Goal: Use online tool/utility: Utilize a website feature to perform a specific function

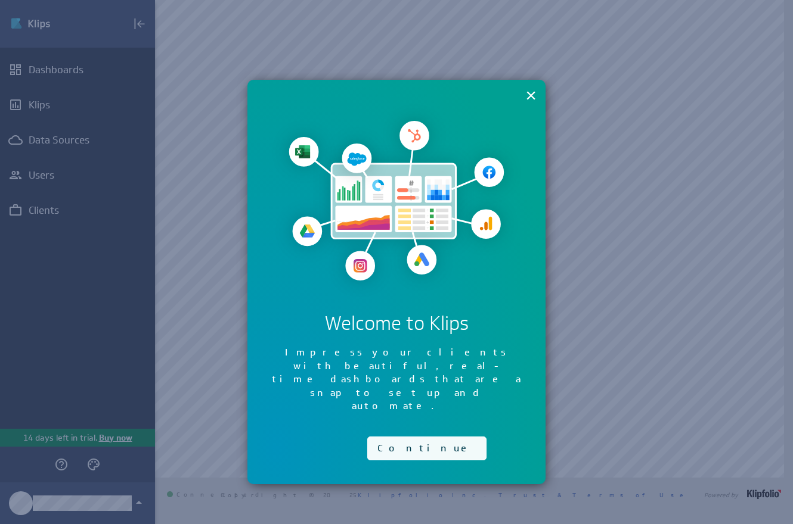
click at [408, 437] on button "Continue" at bounding box center [426, 449] width 119 height 24
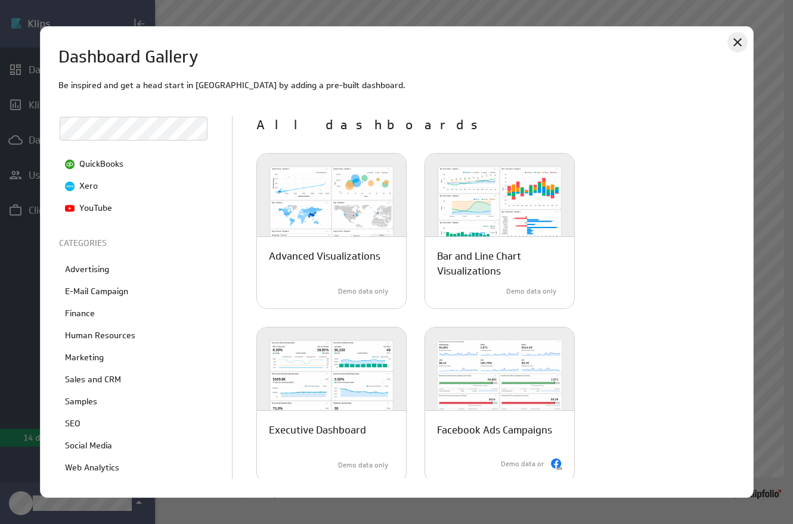
click at [737, 46] on icon "Close" at bounding box center [737, 42] width 14 height 14
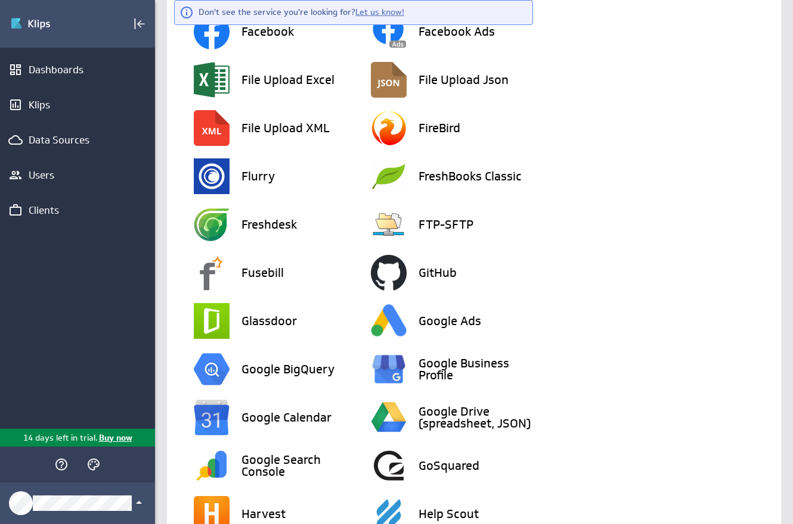
scroll to position [995, 0]
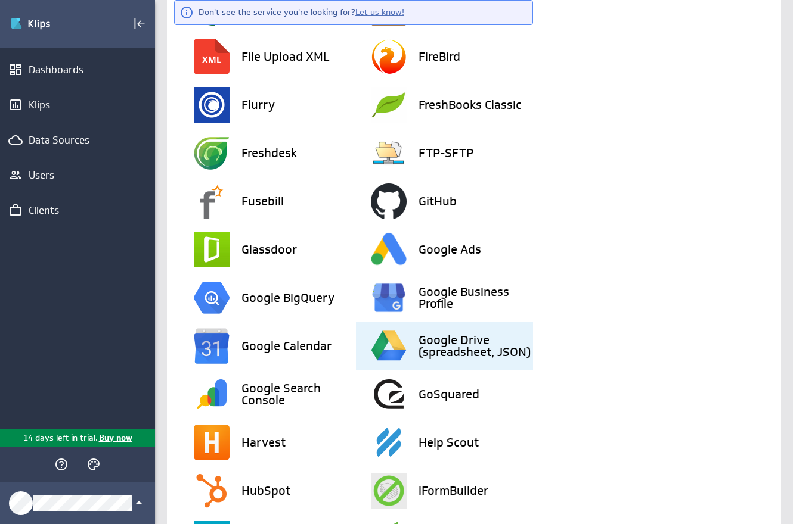
click at [412, 337] on div "Google Drive (spreadsheet, JSON)" at bounding box center [452, 346] width 162 height 48
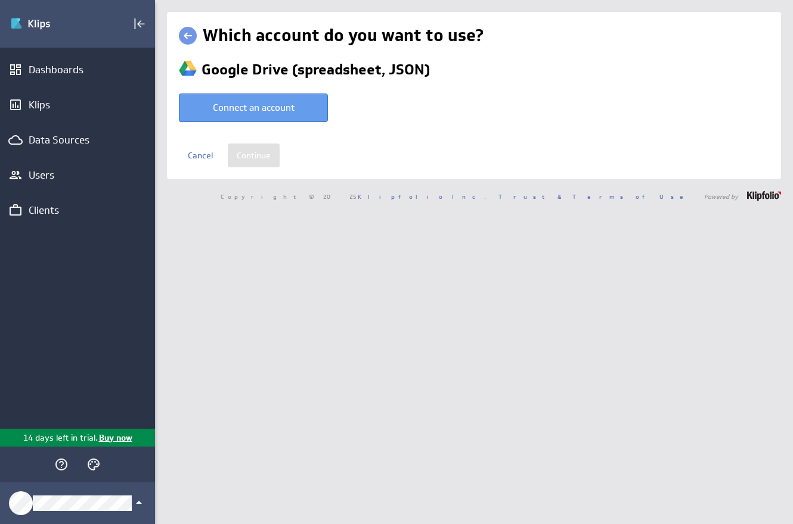
click at [278, 107] on button "Connect an account" at bounding box center [253, 108] width 149 height 29
type input "Civitas @ Google created Aug 26, 2025 at 11:45 AM EDT"
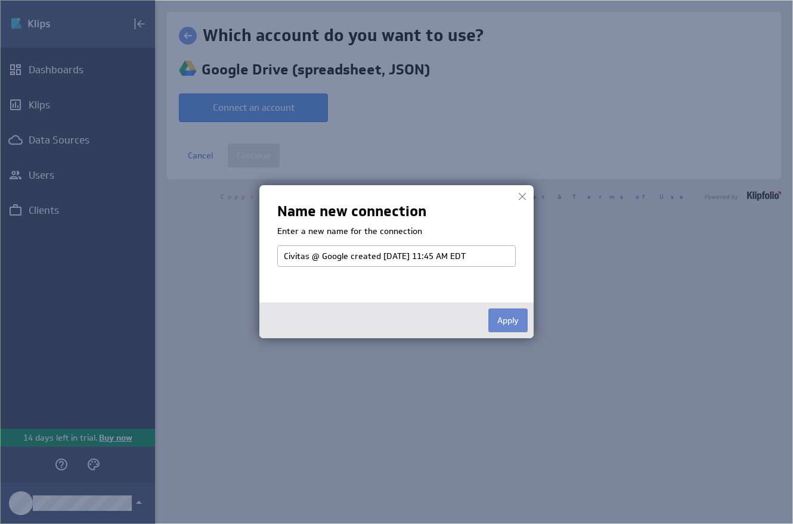
click at [512, 323] on button "Apply" at bounding box center [507, 321] width 39 height 24
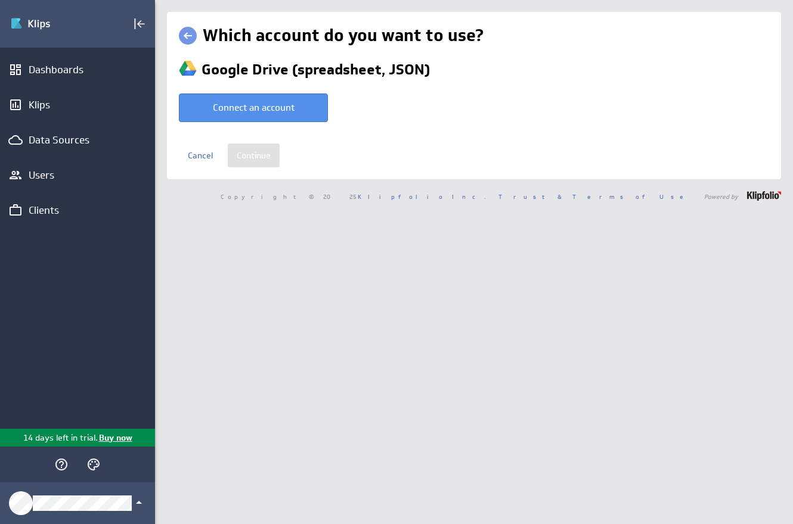
select select "8c930baf2357c804dc760de99f73d065"
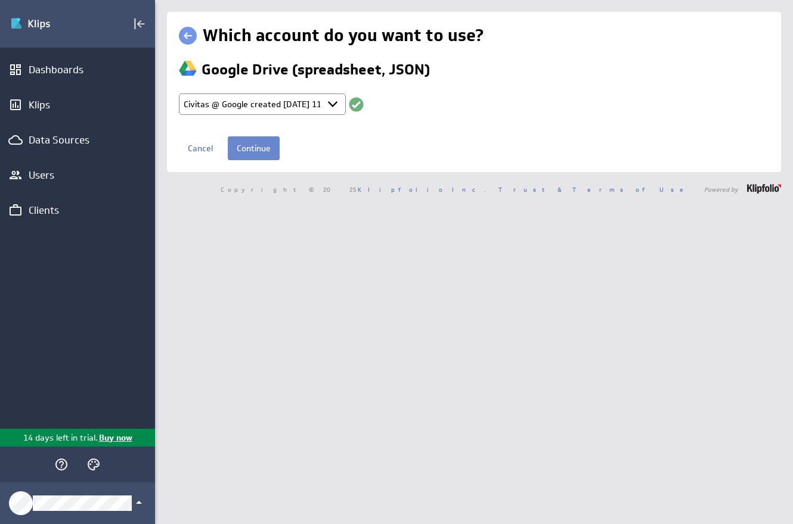
click at [256, 145] on input "Continue" at bounding box center [254, 148] width 52 height 24
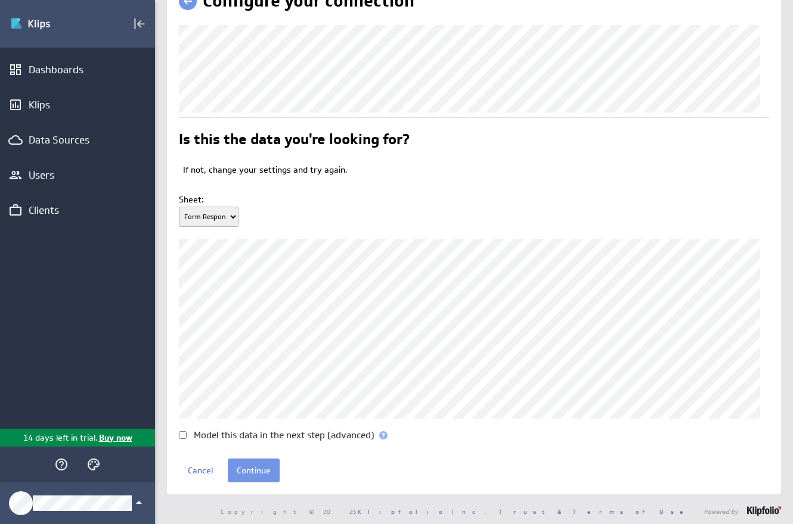
scroll to position [58, 0]
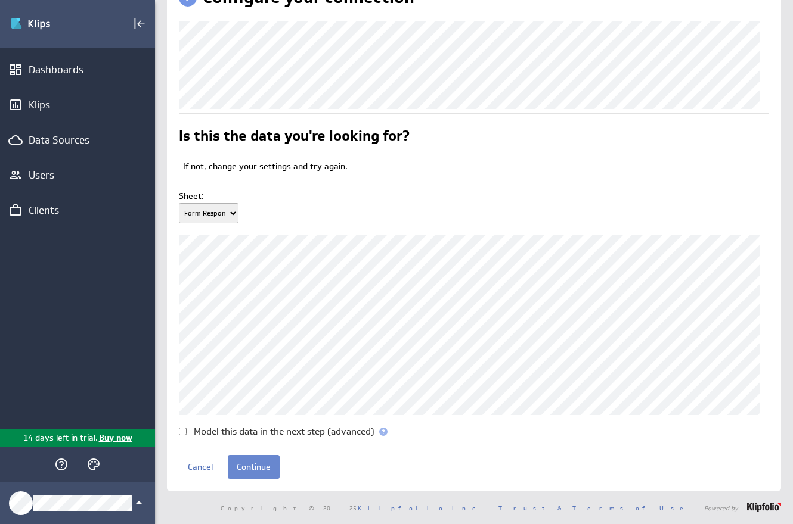
click at [260, 468] on input "Continue" at bounding box center [254, 467] width 52 height 24
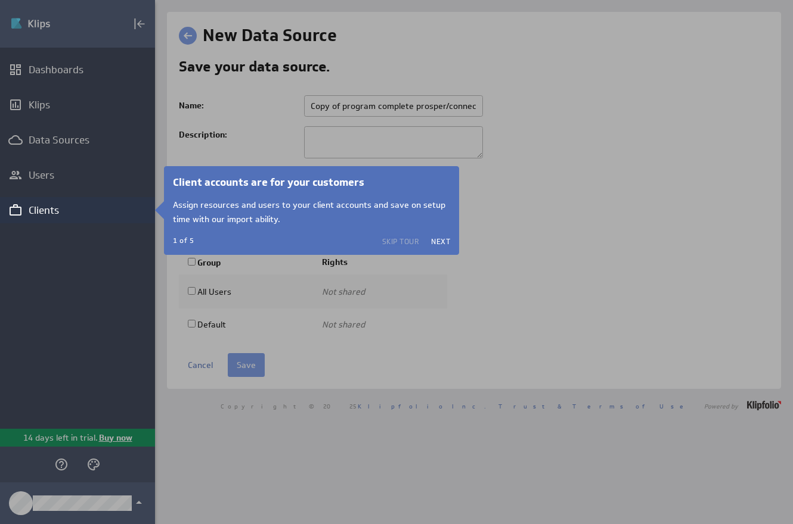
click at [399, 238] on button "Skip Tour" at bounding box center [401, 242] width 38 height 10
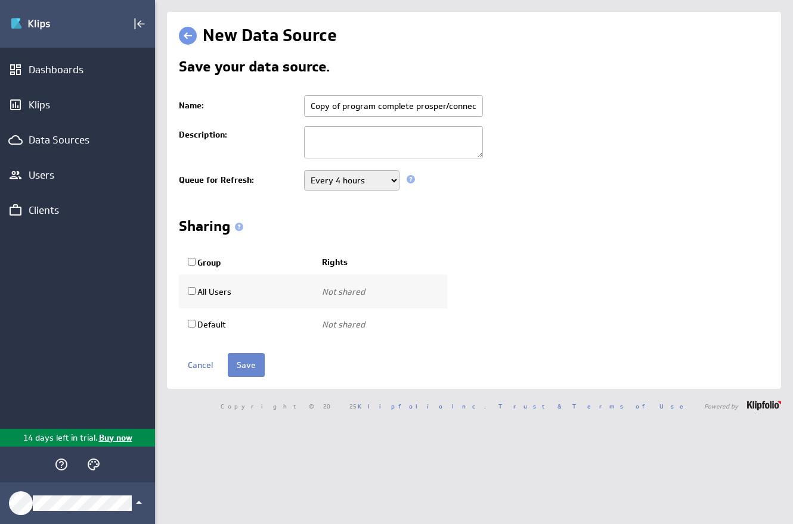
click at [245, 370] on input "Save" at bounding box center [246, 365] width 37 height 24
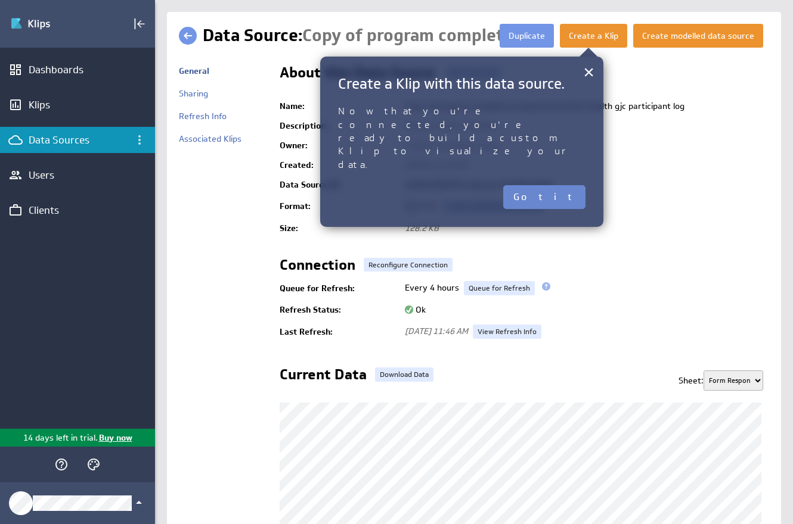
click at [573, 185] on button "Got it" at bounding box center [544, 197] width 82 height 24
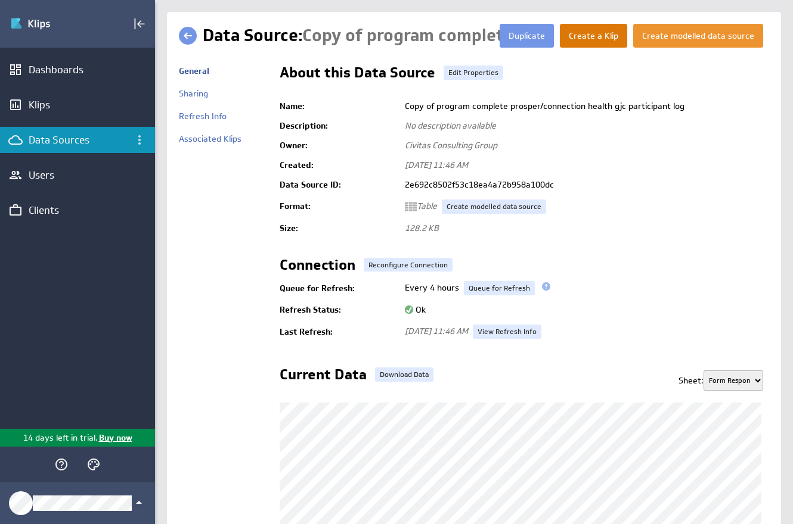
click at [575, 36] on button "Create a Klip" at bounding box center [593, 36] width 67 height 24
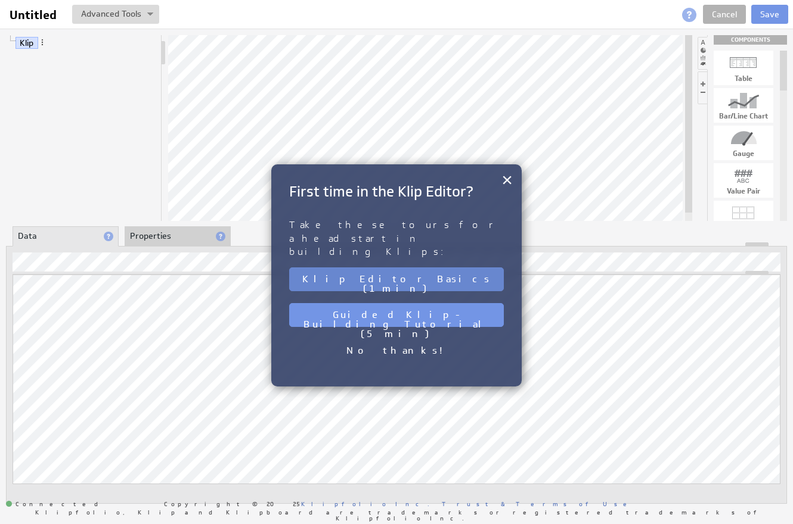
click at [384, 268] on button "Klip Editor Basics (1 min)" at bounding box center [396, 280] width 215 height 24
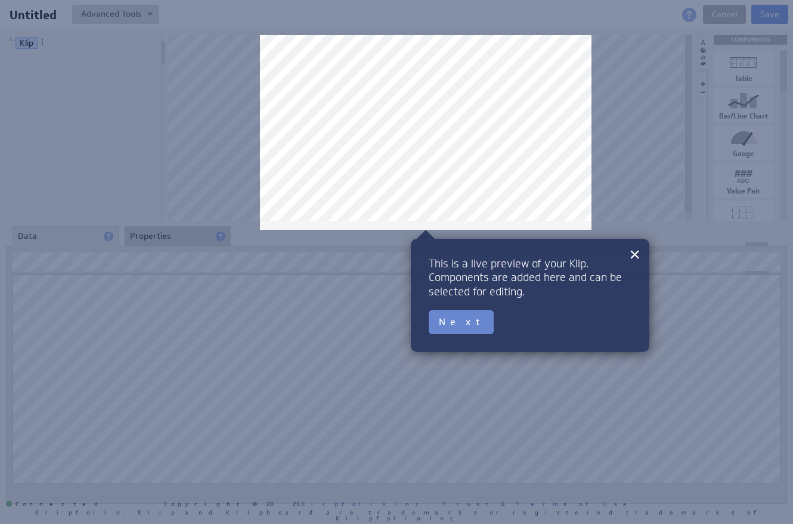
click at [452, 323] on button "Next" at bounding box center [460, 322] width 65 height 24
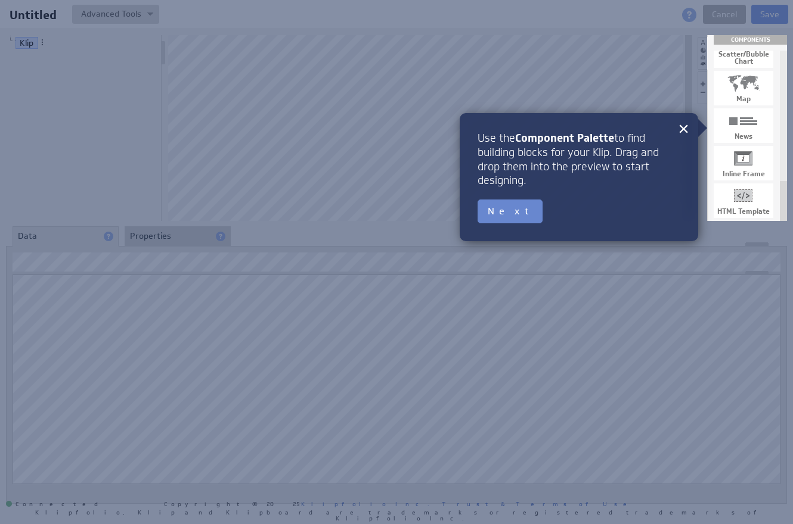
click at [496, 213] on button "Next" at bounding box center [509, 212] width 65 height 24
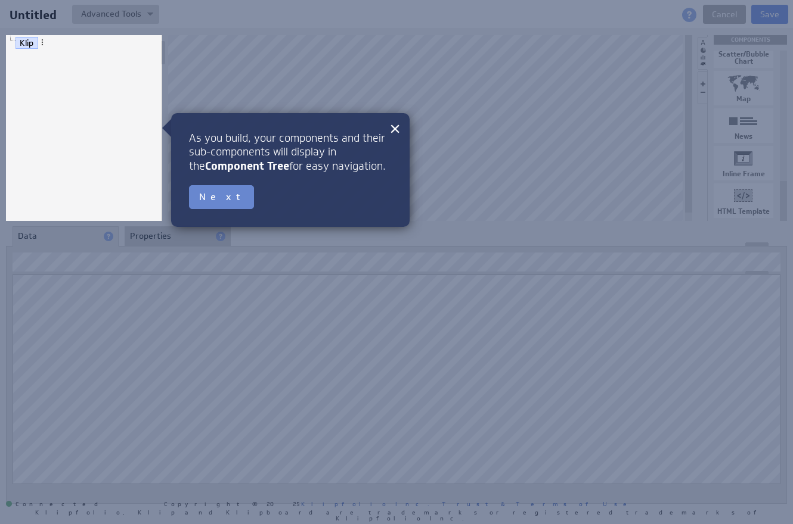
click at [211, 195] on button "Next" at bounding box center [221, 197] width 65 height 24
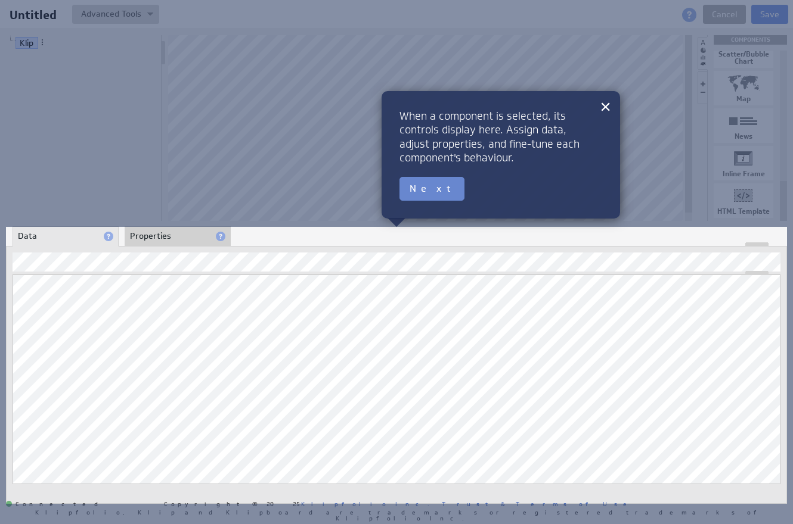
click at [420, 191] on button "Next" at bounding box center [431, 189] width 65 height 24
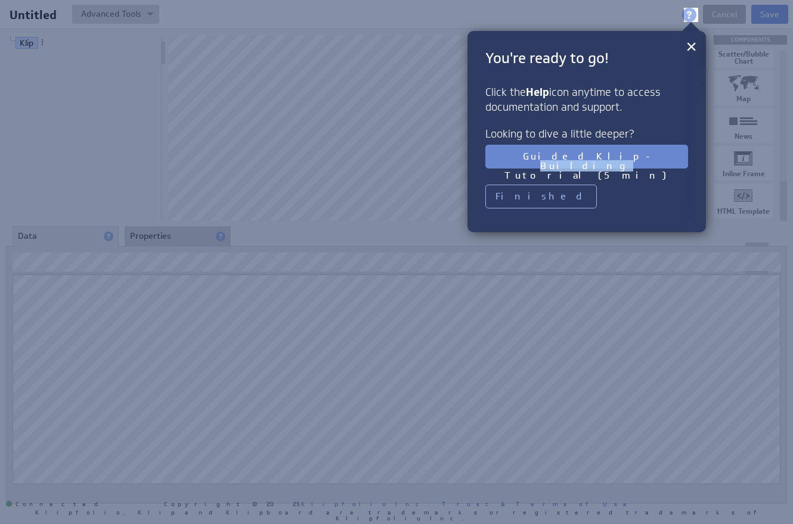
click at [555, 160] on button "Guided Klip-Building Tutorial (5 min)" at bounding box center [586, 157] width 203 height 24
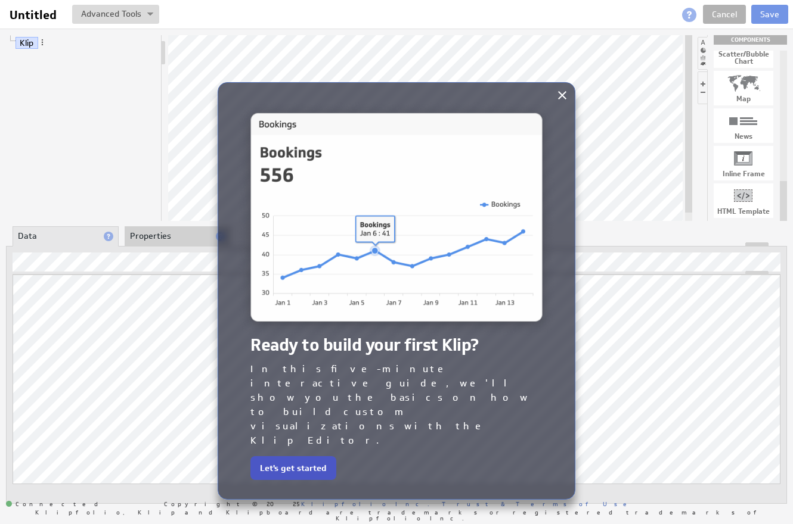
click at [306, 456] on button "Let's get started" at bounding box center [293, 468] width 86 height 24
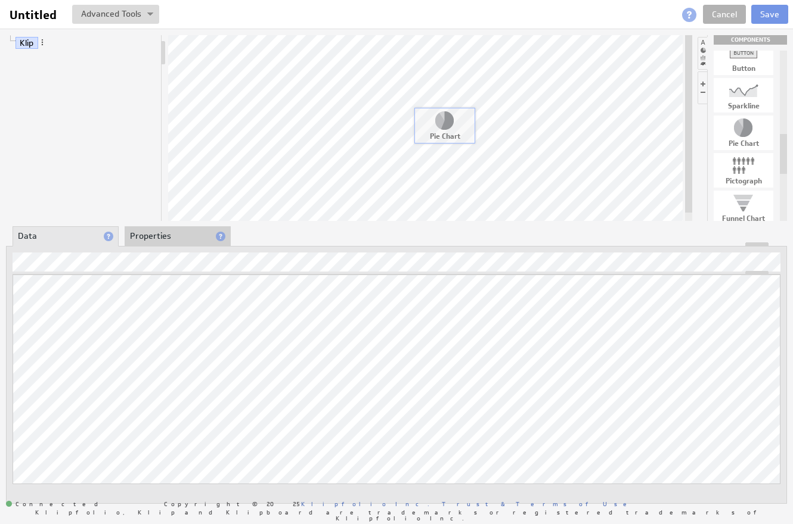
drag, startPoint x: 741, startPoint y: 124, endPoint x: 442, endPoint y: 116, distance: 299.3
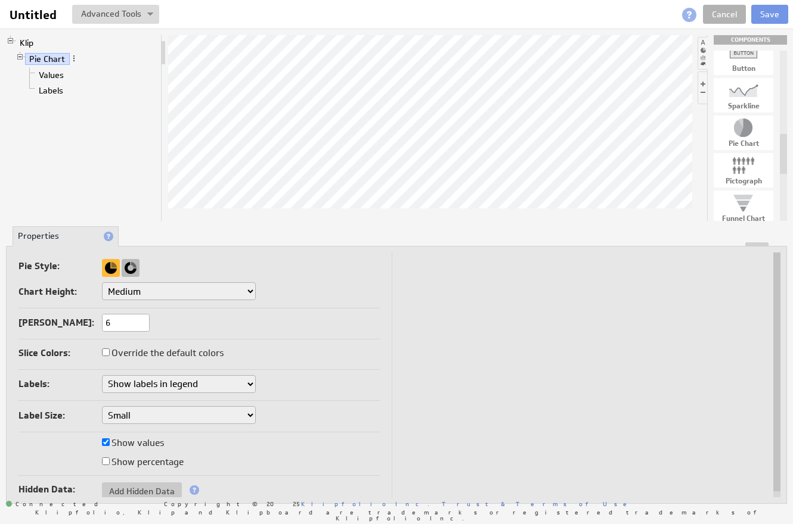
click at [130, 266] on div at bounding box center [131, 268] width 18 height 18
click at [110, 270] on div at bounding box center [111, 268] width 18 height 18
click at [23, 45] on link "Klip" at bounding box center [26, 43] width 23 height 12
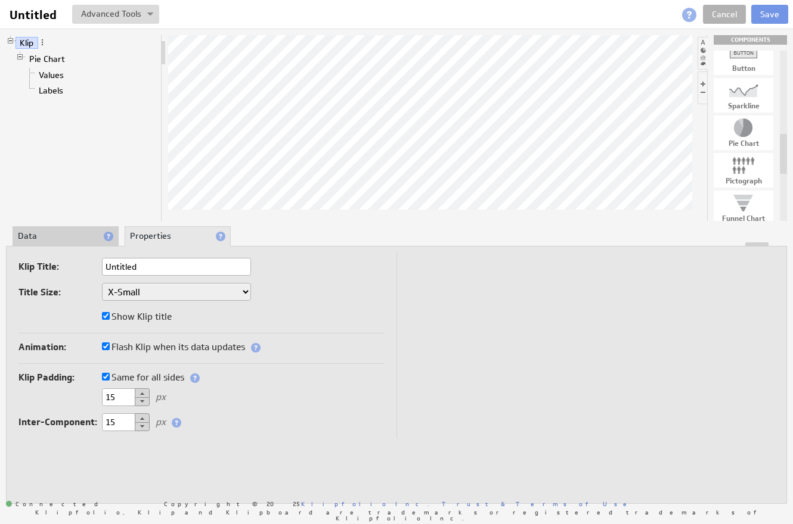
click at [67, 232] on li "Data" at bounding box center [66, 236] width 106 height 20
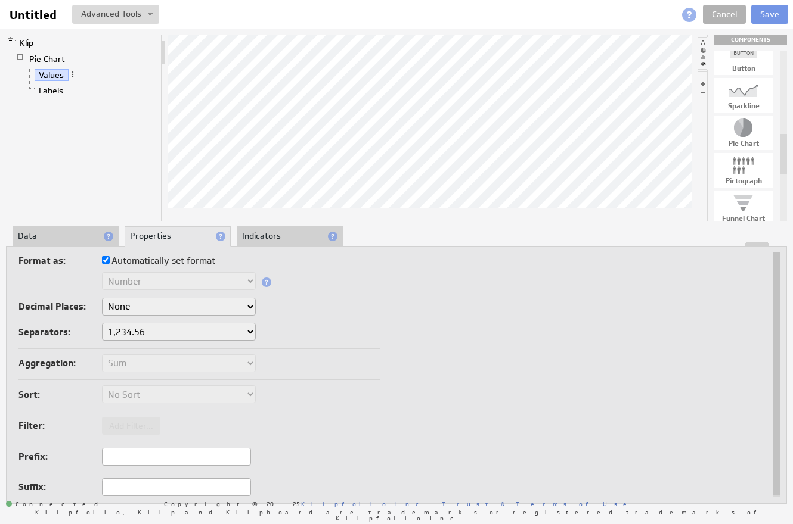
click at [62, 238] on li "Data" at bounding box center [66, 236] width 106 height 20
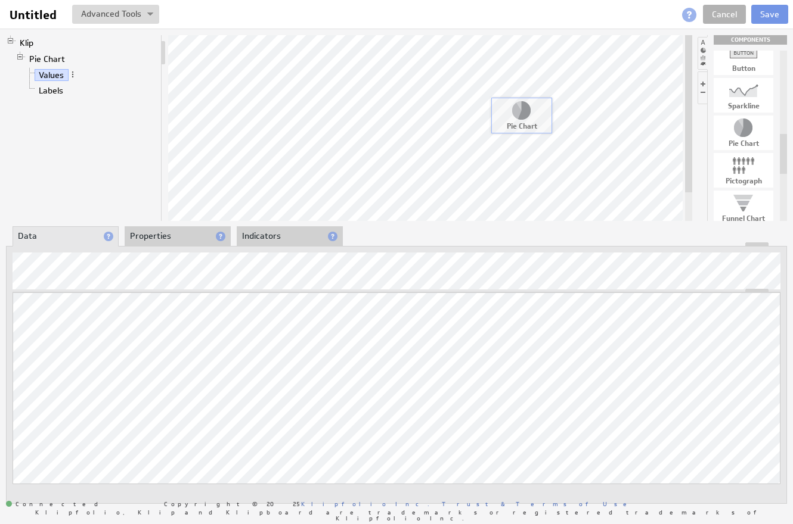
drag, startPoint x: 748, startPoint y: 134, endPoint x: 527, endPoint y: 117, distance: 222.4
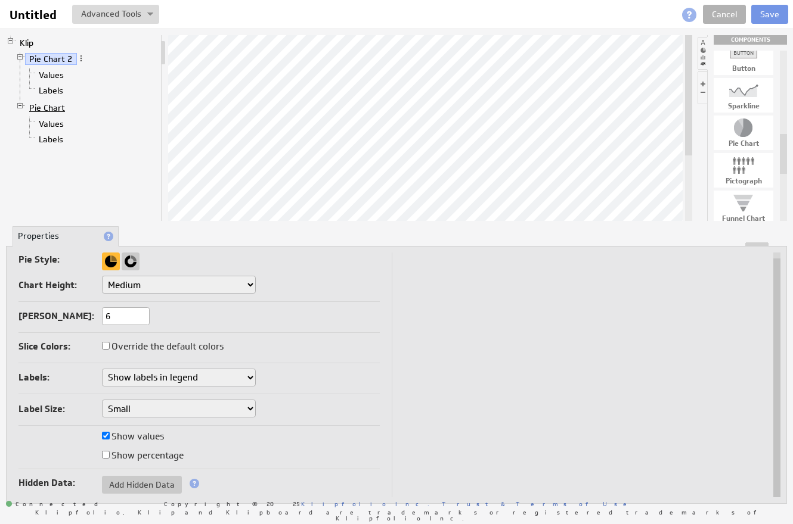
click at [57, 108] on link "Pie Chart" at bounding box center [47, 108] width 45 height 12
click at [29, 44] on link "Klip" at bounding box center [26, 43] width 23 height 12
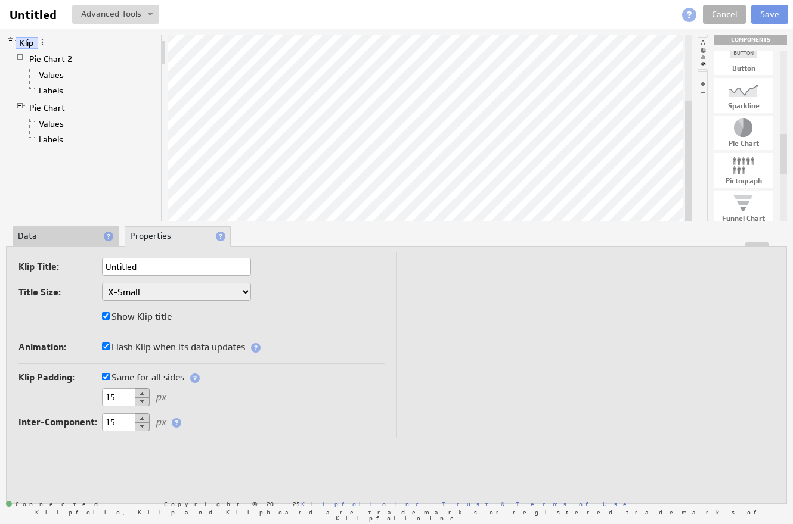
click at [73, 237] on li "Data" at bounding box center [66, 236] width 106 height 20
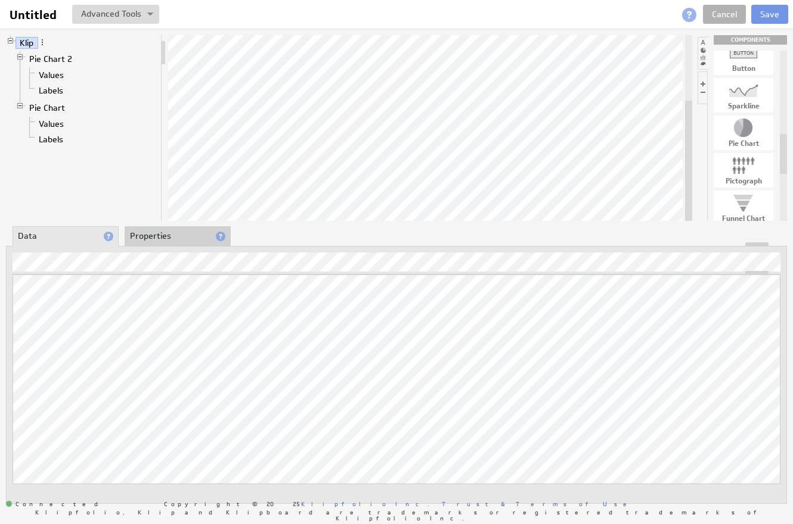
click at [189, 254] on div "Updating... Select a Function ARRAY DATE SELECT SLICE SUM Data Manipulation Log…" at bounding box center [396, 375] width 781 height 258
click at [19, 105] on div at bounding box center [20, 107] width 10 height 10
click at [54, 76] on link "Values" at bounding box center [52, 75] width 34 height 12
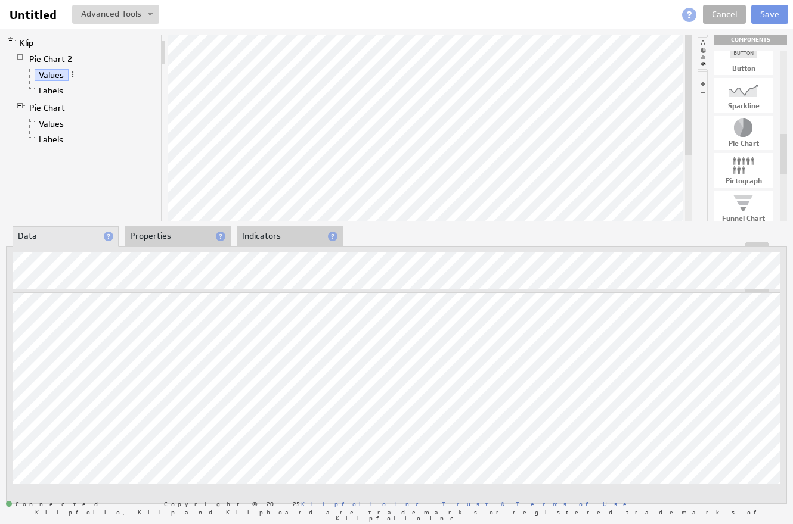
click at [132, 265] on div "Updating... Select a Function ARRAY DATE SELECT SLICE SUM Data Manipulation Log…" at bounding box center [396, 375] width 781 height 258
click at [204, 257] on div "Updating... Select a Function ARRAY DATE SELECT SLICE SUM Data Manipulation Log…" at bounding box center [396, 375] width 781 height 258
click at [212, 262] on div "Updating... Select a Function ARRAY DATE SELECT SLICE SUM Data Manipulation Log…" at bounding box center [396, 375] width 781 height 258
click at [242, 260] on div "Updating... Select a Function ARRAY DATE SELECT SLICE SUM Data Manipulation Log…" at bounding box center [396, 375] width 781 height 258
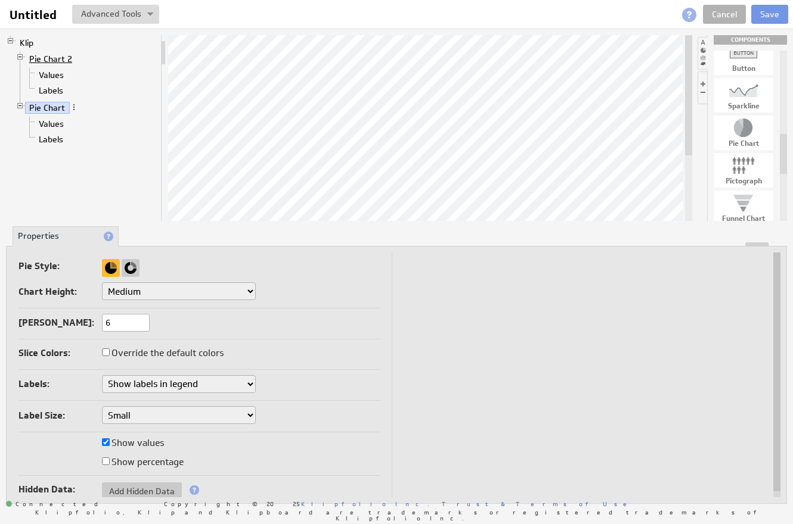
click at [36, 58] on link "Pie Chart 2" at bounding box center [51, 59] width 52 height 12
click at [45, 73] on link "Values" at bounding box center [52, 75] width 34 height 12
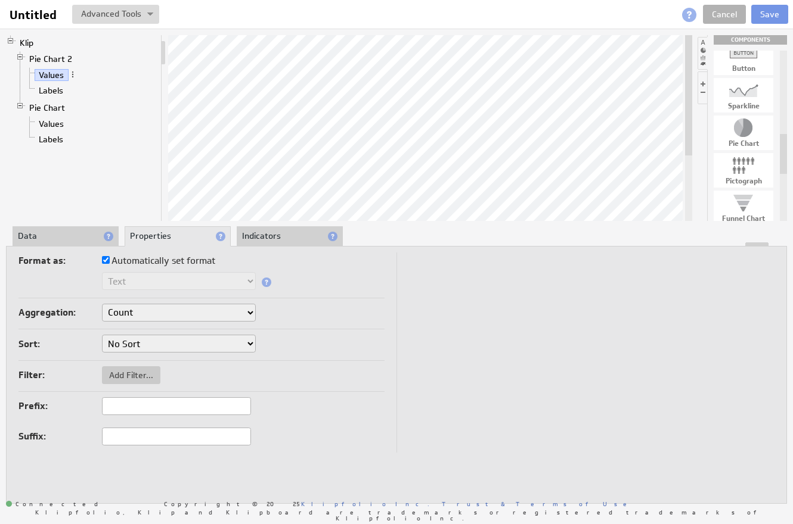
click at [60, 238] on li "Data" at bounding box center [66, 236] width 106 height 20
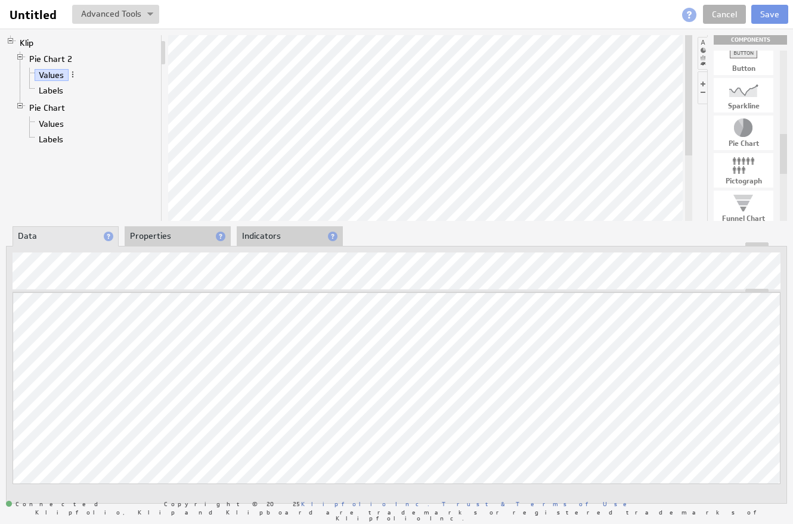
click at [313, 261] on div "Updating... Select a Function ARRAY DATE SELECT SLICE SUM Data Manipulation Log…" at bounding box center [396, 375] width 781 height 258
click at [211, 263] on div "Updating... Select a Function ARRAY DATE SELECT SLICE SUM Data Manipulation Log…" at bounding box center [396, 375] width 781 height 258
click at [224, 259] on div "Updating... Select a Function ARRAY DATE SELECT SLICE SUM Data Manipulation Log…" at bounding box center [396, 375] width 781 height 258
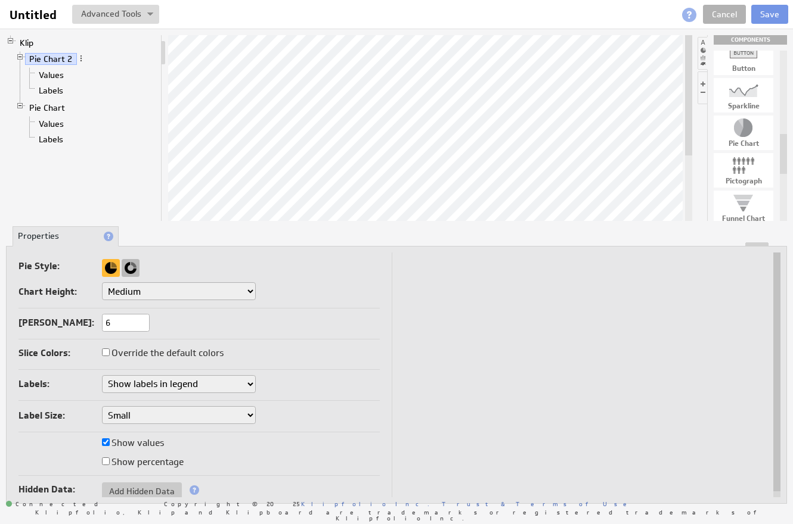
click at [126, 265] on div at bounding box center [131, 268] width 18 height 18
click at [167, 294] on select "Small Medium Large X-Large Custom..." at bounding box center [179, 291] width 154 height 18
select select "3"
click at [102, 282] on select "Small Medium Large X-Large Custom..." at bounding box center [179, 291] width 154 height 18
select select "3"
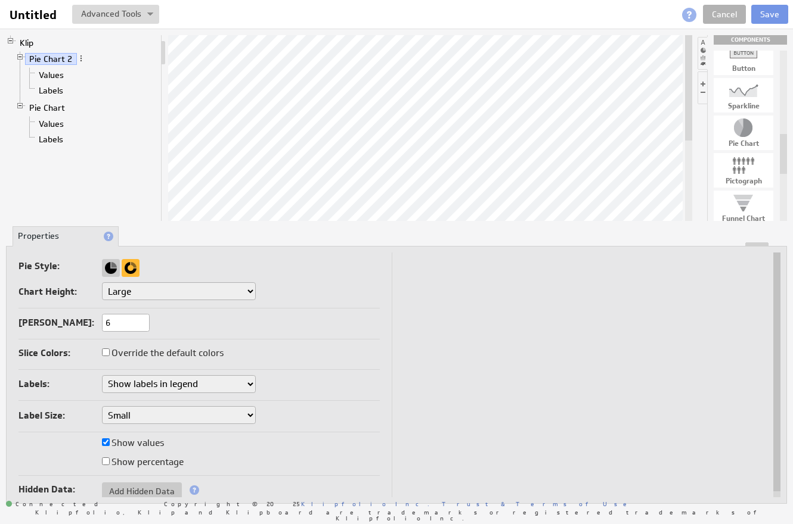
click at [171, 386] on select "Don't show labels Show labels around pie chart Show labels in legend" at bounding box center [179, 384] width 154 height 18
click at [102, 375] on select "Don't show labels Show labels around pie chart Show labels in legend" at bounding box center [179, 384] width 154 height 18
click at [56, 88] on link "Labels" at bounding box center [51, 91] width 33 height 12
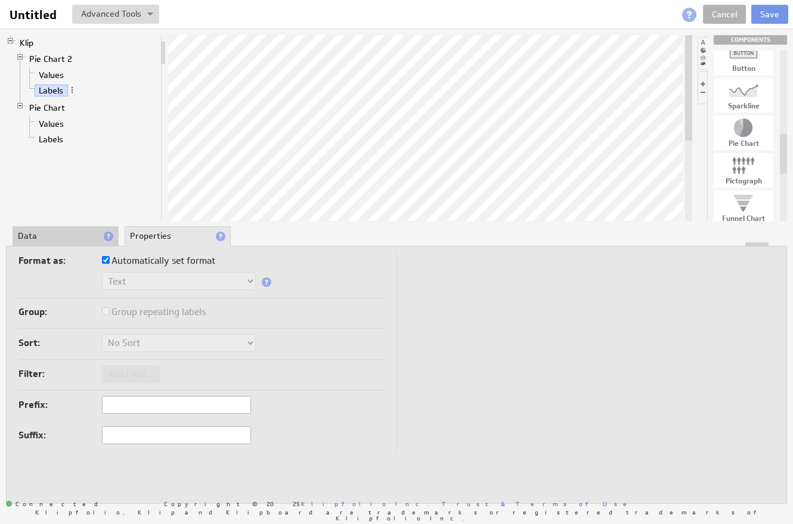
click at [92, 240] on li "Data" at bounding box center [66, 236] width 106 height 20
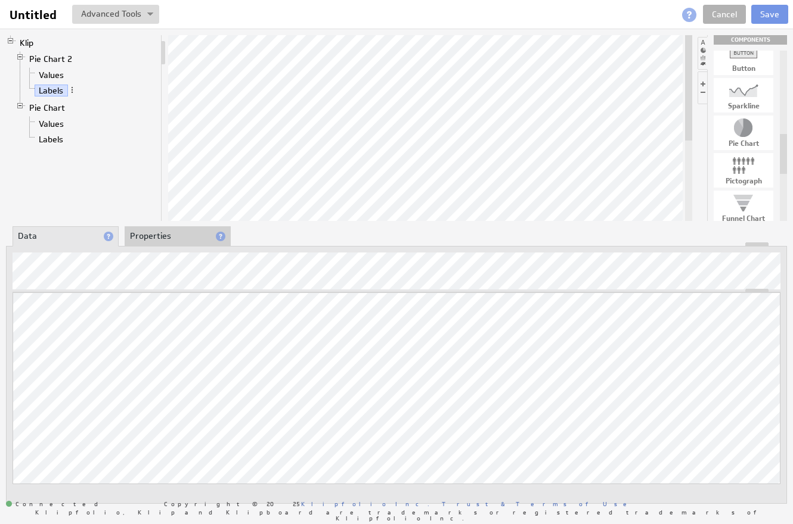
click at [206, 262] on div "Updating... Select a Function ARRAY DATE SELECT SLICE SUM Data Manipulation Log…" at bounding box center [396, 375] width 781 height 258
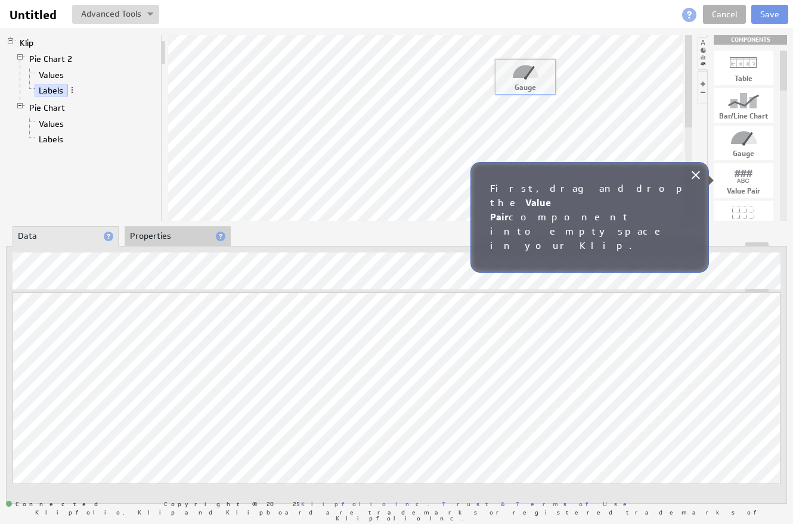
drag, startPoint x: 741, startPoint y: 138, endPoint x: 524, endPoint y: 73, distance: 226.6
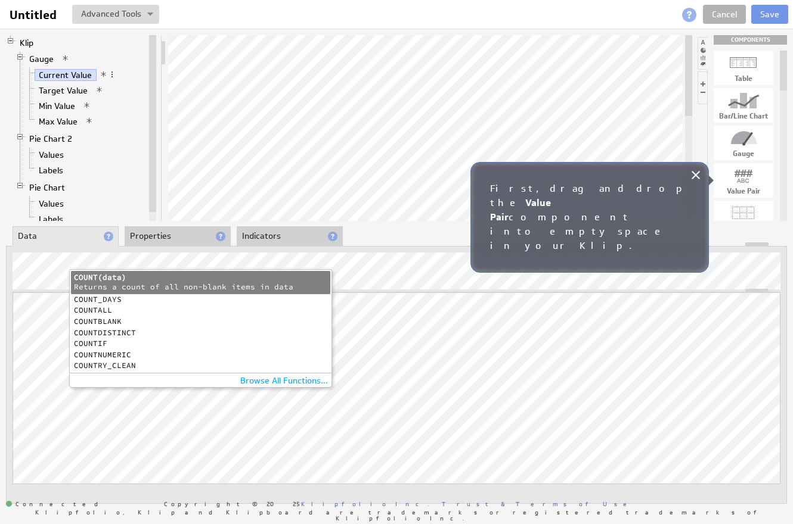
click at [120, 331] on div "COUNTDISTINCT" at bounding box center [200, 334] width 253 height 8
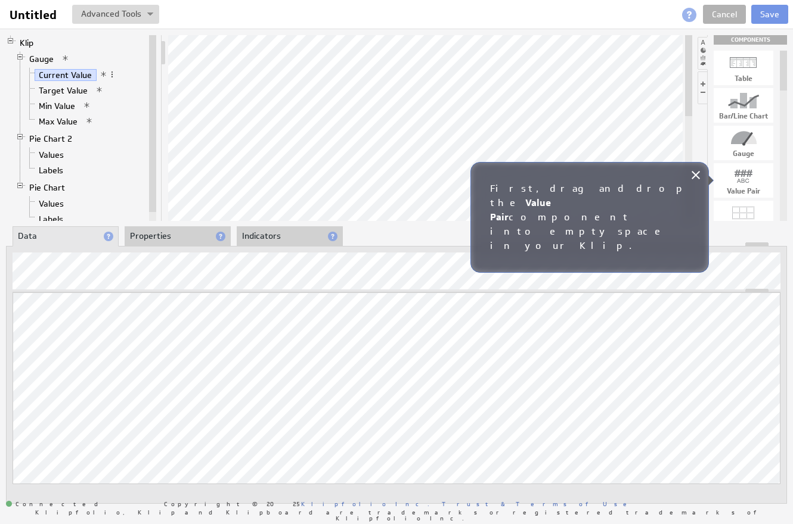
click at [154, 259] on div "Updating... Select a Function ARRAY DATE SELECT SLICE SUM Data Manipulation Log…" at bounding box center [396, 375] width 781 height 258
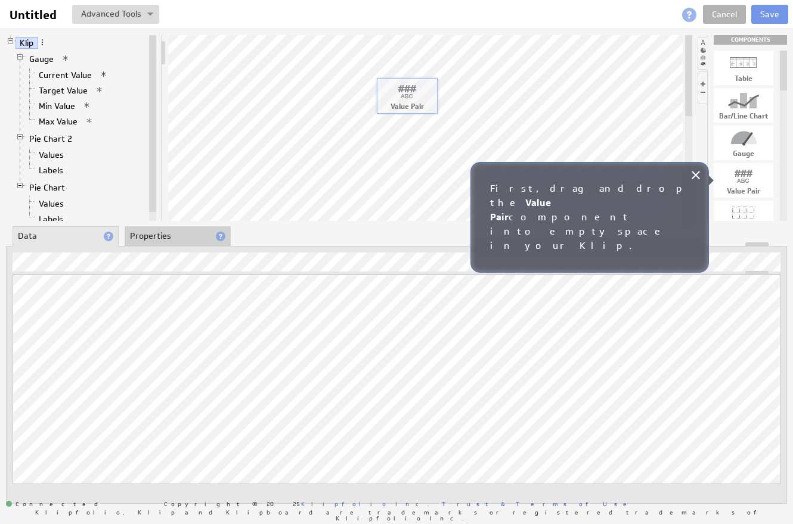
drag, startPoint x: 754, startPoint y: 170, endPoint x: 418, endPoint y: 81, distance: 348.4
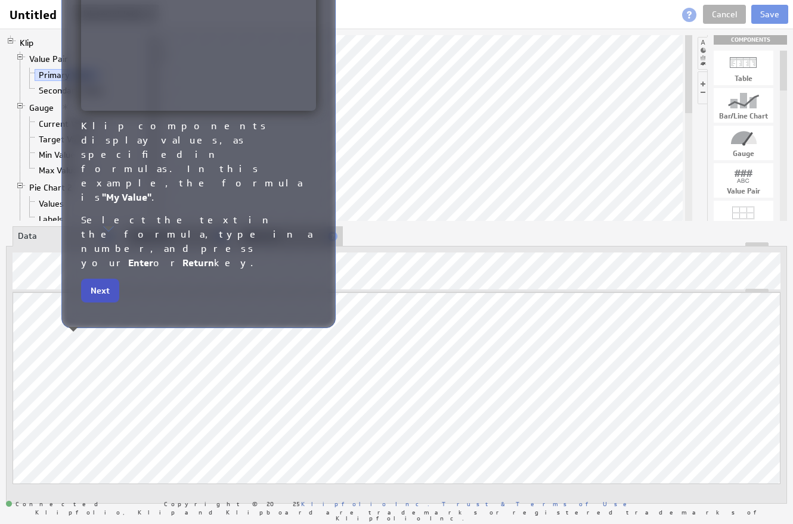
click at [103, 279] on button "Next" at bounding box center [100, 291] width 38 height 24
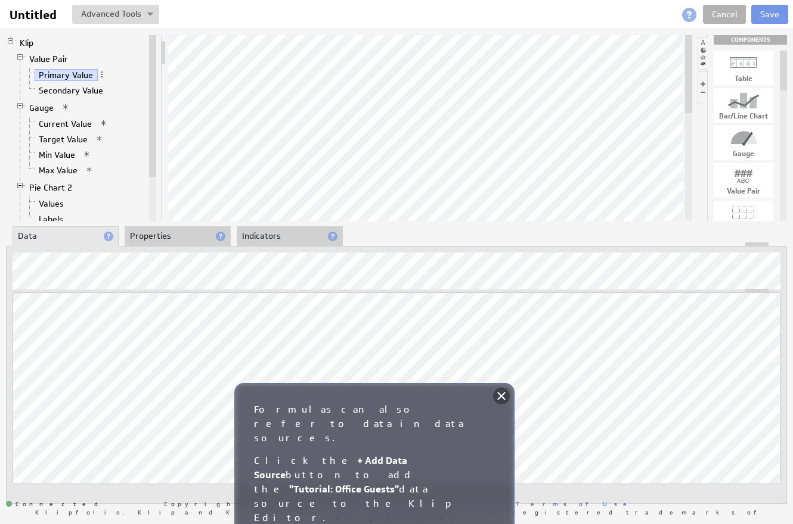
click at [502, 396] on icon at bounding box center [501, 396] width 14 height 14
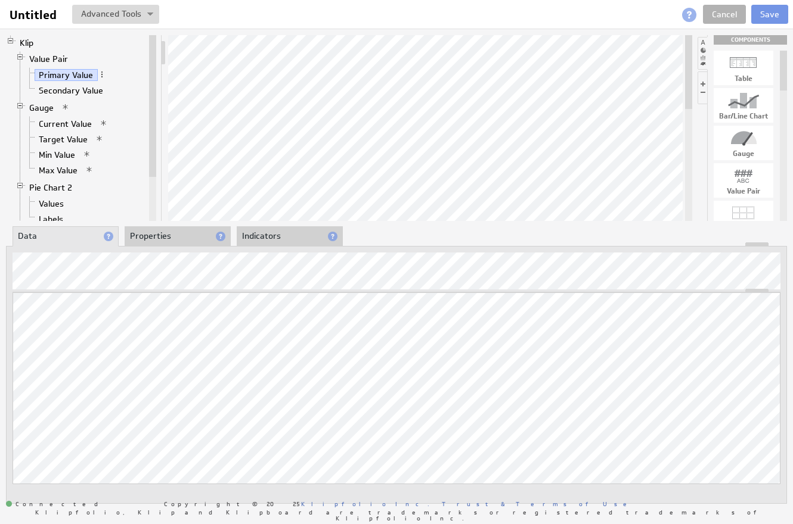
click at [137, 265] on div "Updating... Select a Function ARRAY DATE SELECT SLICE SUM Data Manipulation Log…" at bounding box center [396, 375] width 781 height 258
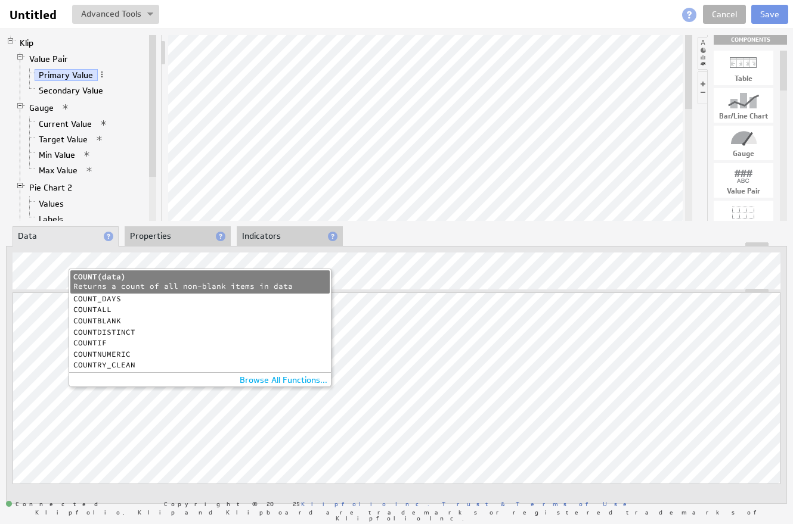
click at [102, 330] on div "COUNTDISTINCT" at bounding box center [199, 333] width 253 height 8
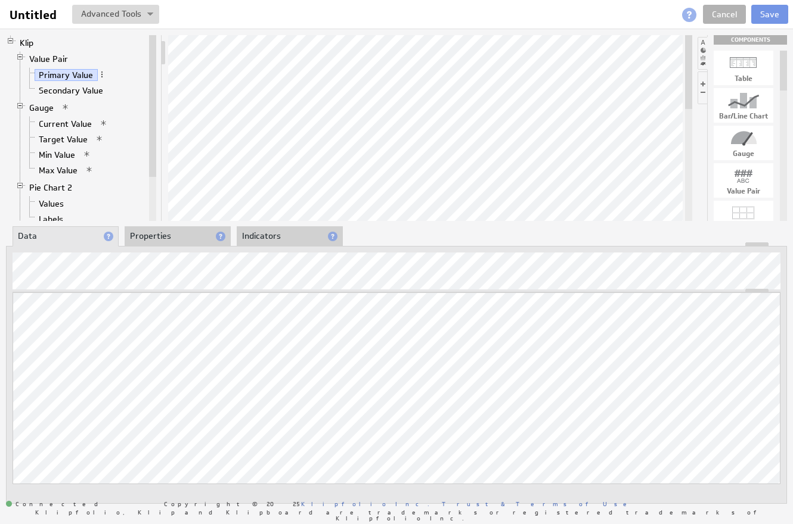
click at [348, 113] on div "Klip Value Pair Primary Value Secondary Value Gauge Current Value Target Value …" at bounding box center [396, 270] width 793 height 482
